Goal: Check status: Check status

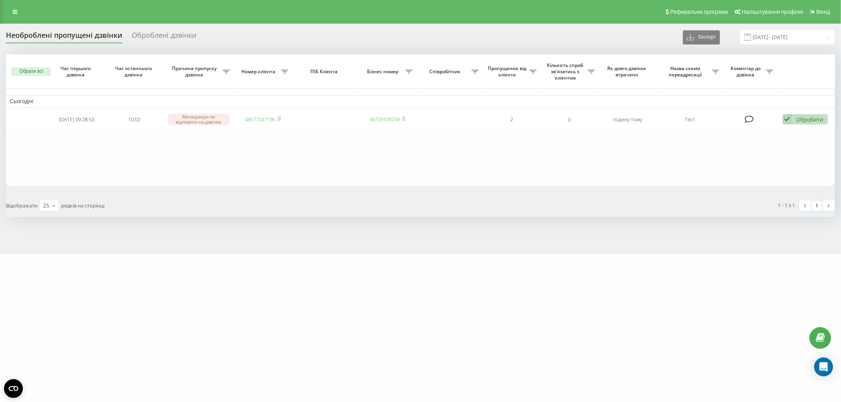
click at [337, 169] on table "Сьогодні [DATE] 09:28:53 10:02 Менеджери не відповіли на дзвінок 48577247196 48…" at bounding box center [420, 120] width 829 height 132
click at [264, 186] on div "Обрати всі Час першого дзвінка Час останнього дзвінка Причина пропуску дзвінка …" at bounding box center [420, 135] width 829 height 163
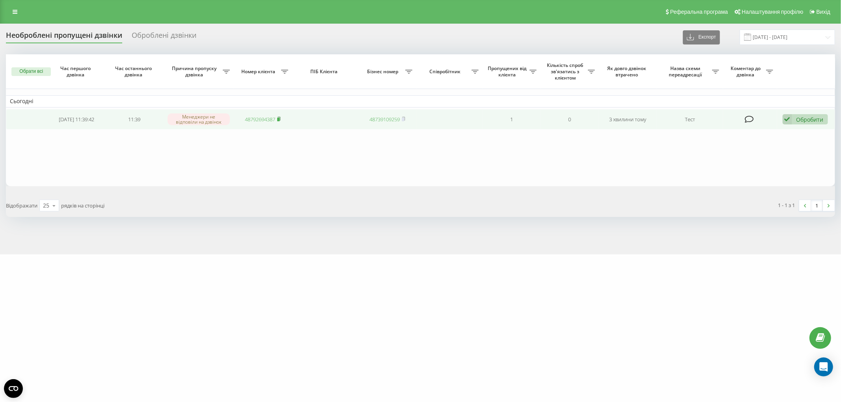
click at [279, 120] on rect at bounding box center [278, 120] width 2 height 4
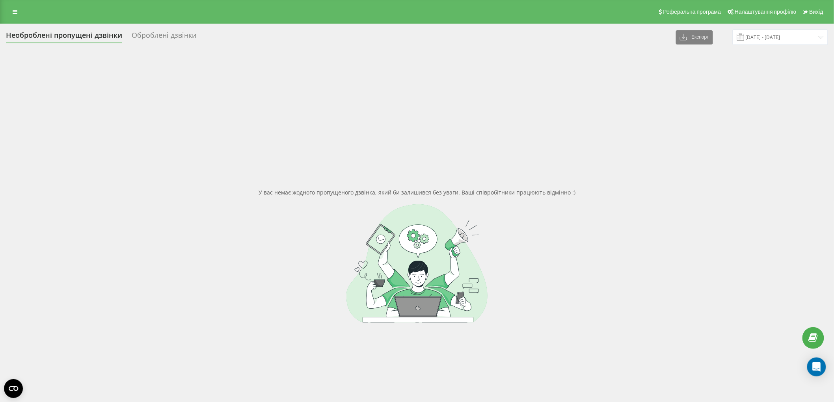
click at [218, 62] on div "У вас немає жодного пропущеного дзвінка, який би залишився без уваги. Ваші спів…" at bounding box center [417, 255] width 822 height 402
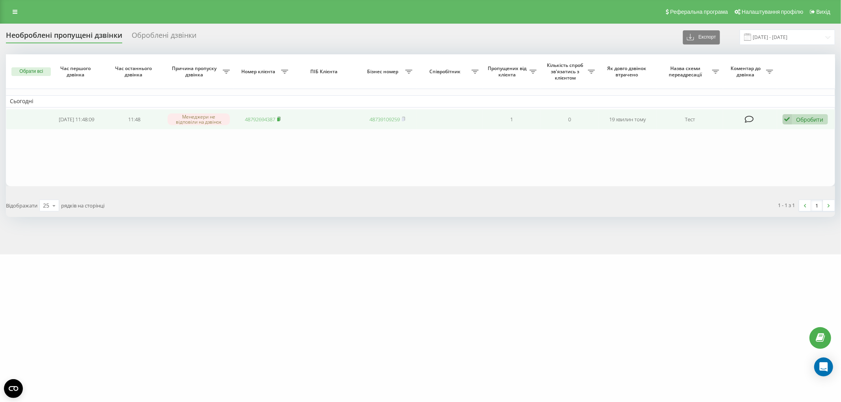
click at [278, 118] on rect at bounding box center [278, 120] width 2 height 4
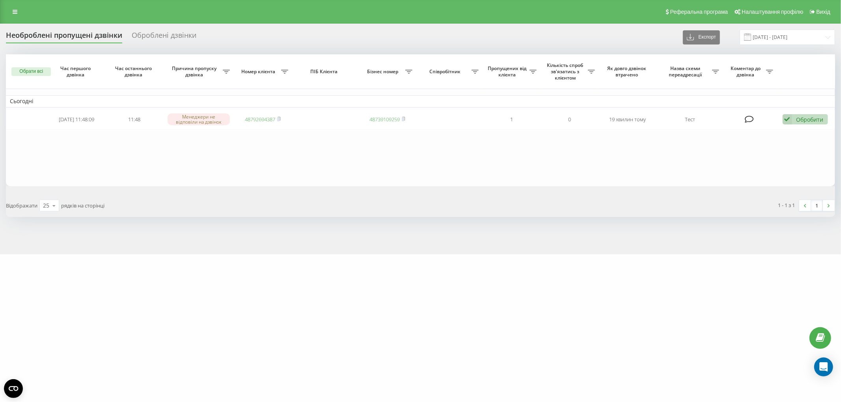
drag, startPoint x: 279, startPoint y: 118, endPoint x: 265, endPoint y: 97, distance: 25.4
click at [279, 118] on rect at bounding box center [278, 120] width 2 height 4
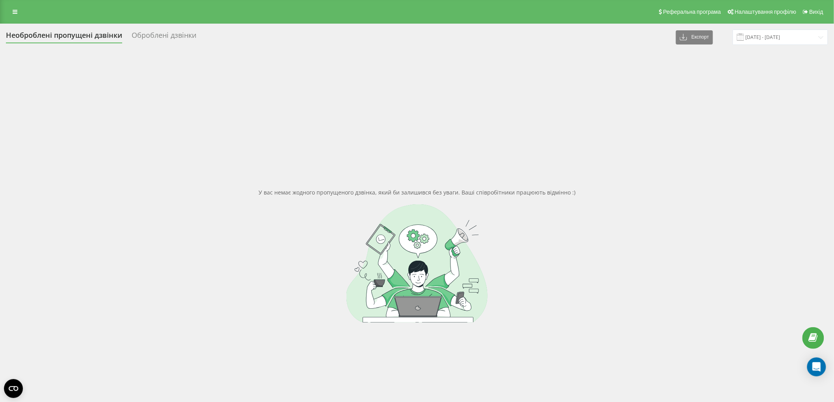
drag, startPoint x: 243, startPoint y: 87, endPoint x: 242, endPoint y: 77, distance: 10.3
click at [243, 87] on div "У вас немає жодного пропущеного дзвінка, який би залишився без уваги. Ваші спів…" at bounding box center [417, 255] width 822 height 402
